Goal: Book appointment/travel/reservation

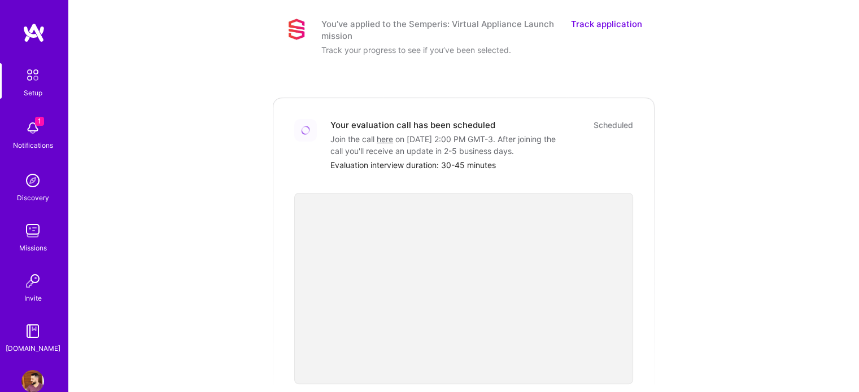
scroll to position [160, 0]
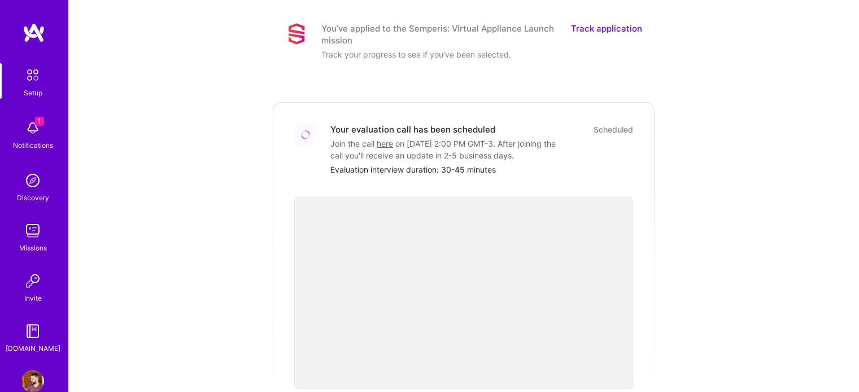
click at [610, 124] on div "Scheduled" at bounding box center [613, 130] width 40 height 12
click at [607, 124] on div "Scheduled" at bounding box center [613, 130] width 40 height 12
click at [305, 129] on img at bounding box center [305, 134] width 11 height 11
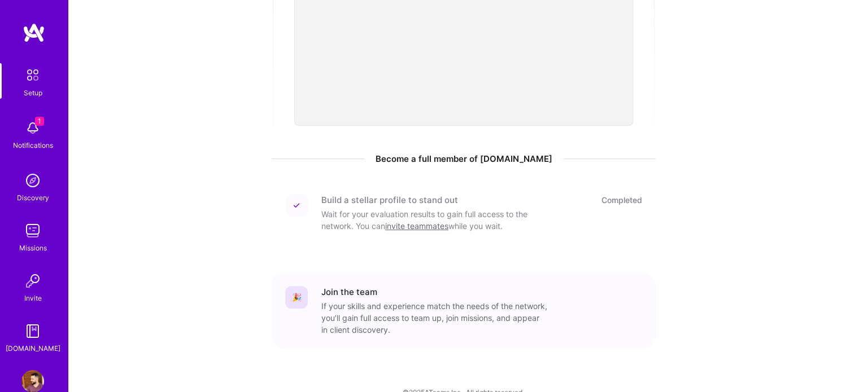
scroll to position [442, 0]
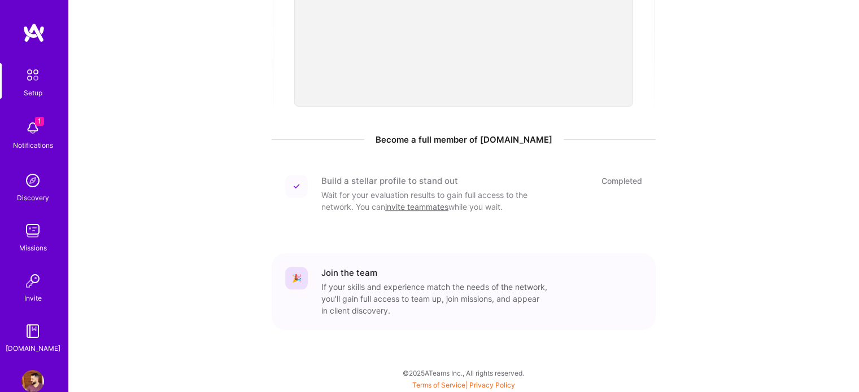
click at [531, 259] on div "🎉 Join the team If your skills and experience match the needs of the network, y…" at bounding box center [464, 291] width 384 height 77
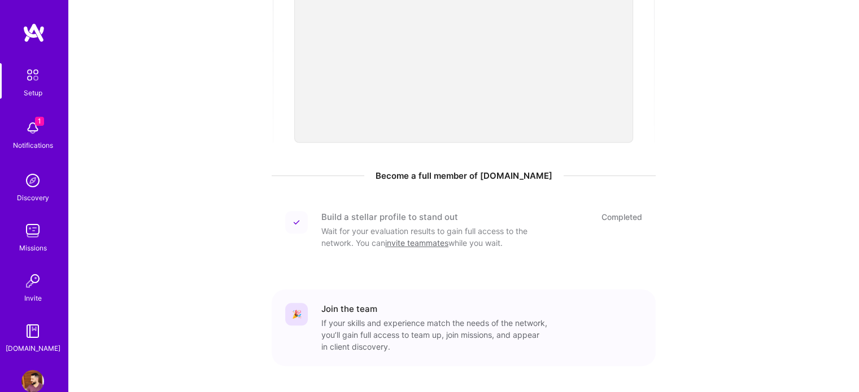
scroll to position [329, 0]
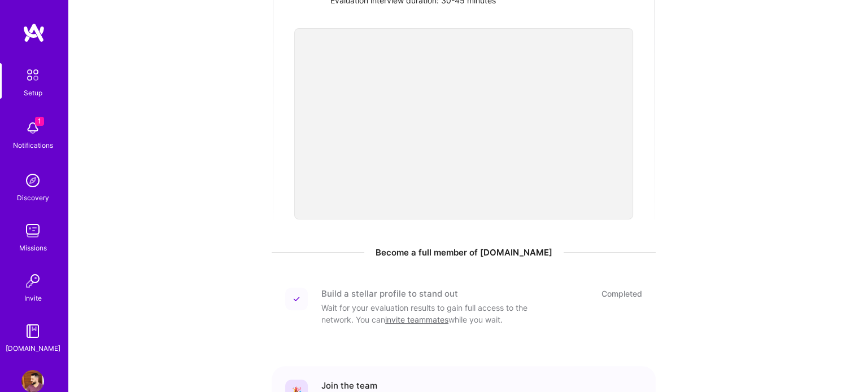
click at [247, 205] on div "We think you’d be a great fit for the following mission A.Team is a curated net…" at bounding box center [463, 88] width 700 height 818
click at [32, 128] on img at bounding box center [32, 128] width 23 height 23
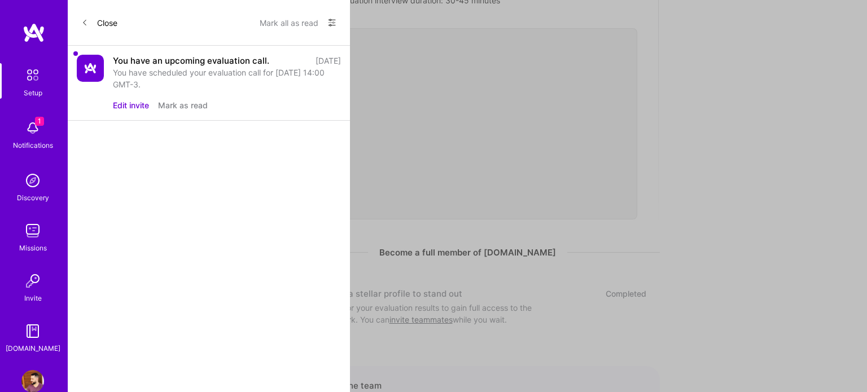
click at [141, 107] on button "Edit invite" at bounding box center [131, 105] width 36 height 12
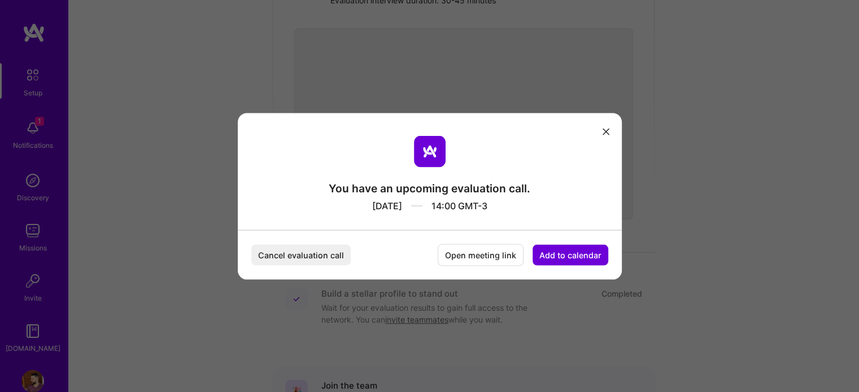
click at [327, 246] on button "Cancel evaluation call" at bounding box center [300, 254] width 99 height 21
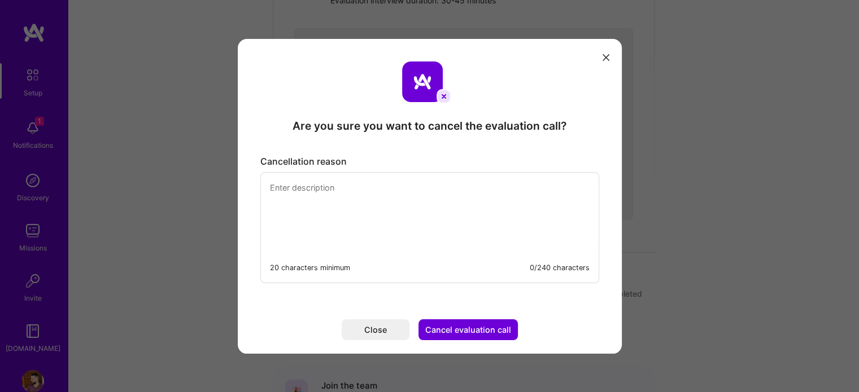
click at [316, 189] on textarea "modal" at bounding box center [430, 211] width 338 height 77
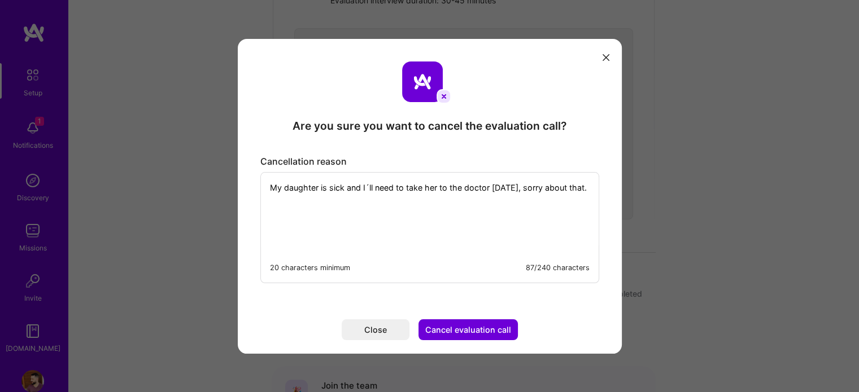
type textarea "My daughter is sick and I´ll need to take her to the doctor tomorrow, sorry abo…"
click at [449, 331] on button "Cancel evaluation call" at bounding box center [467, 330] width 99 height 21
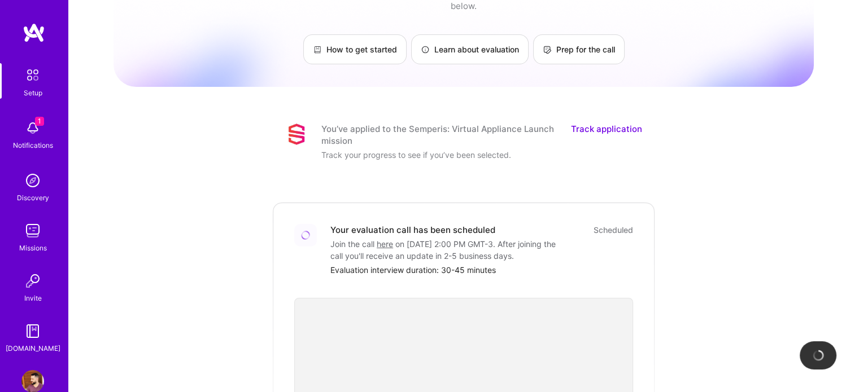
scroll to position [47, 0]
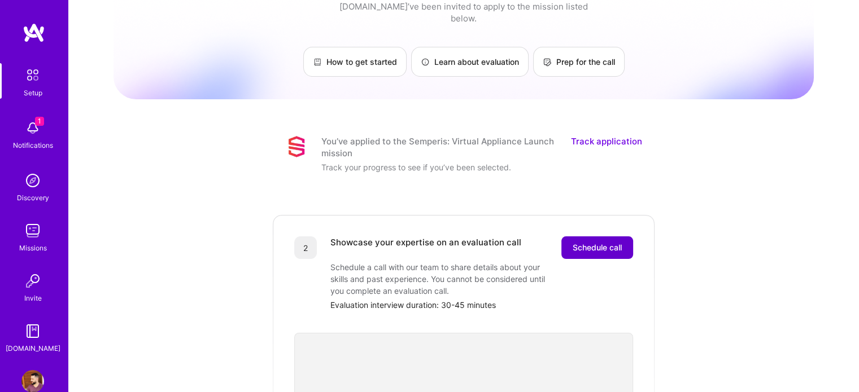
click at [590, 242] on span "Schedule call" at bounding box center [596, 247] width 49 height 11
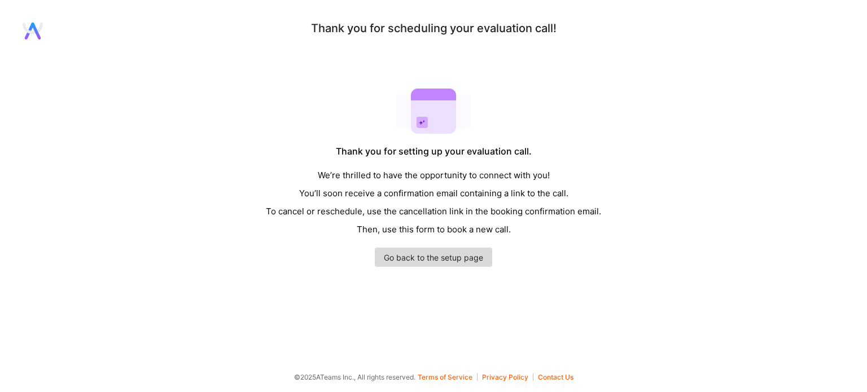
click at [440, 266] on link "Go back to the setup page" at bounding box center [433, 257] width 117 height 19
